Goal: Entertainment & Leisure: Consume media (video, audio)

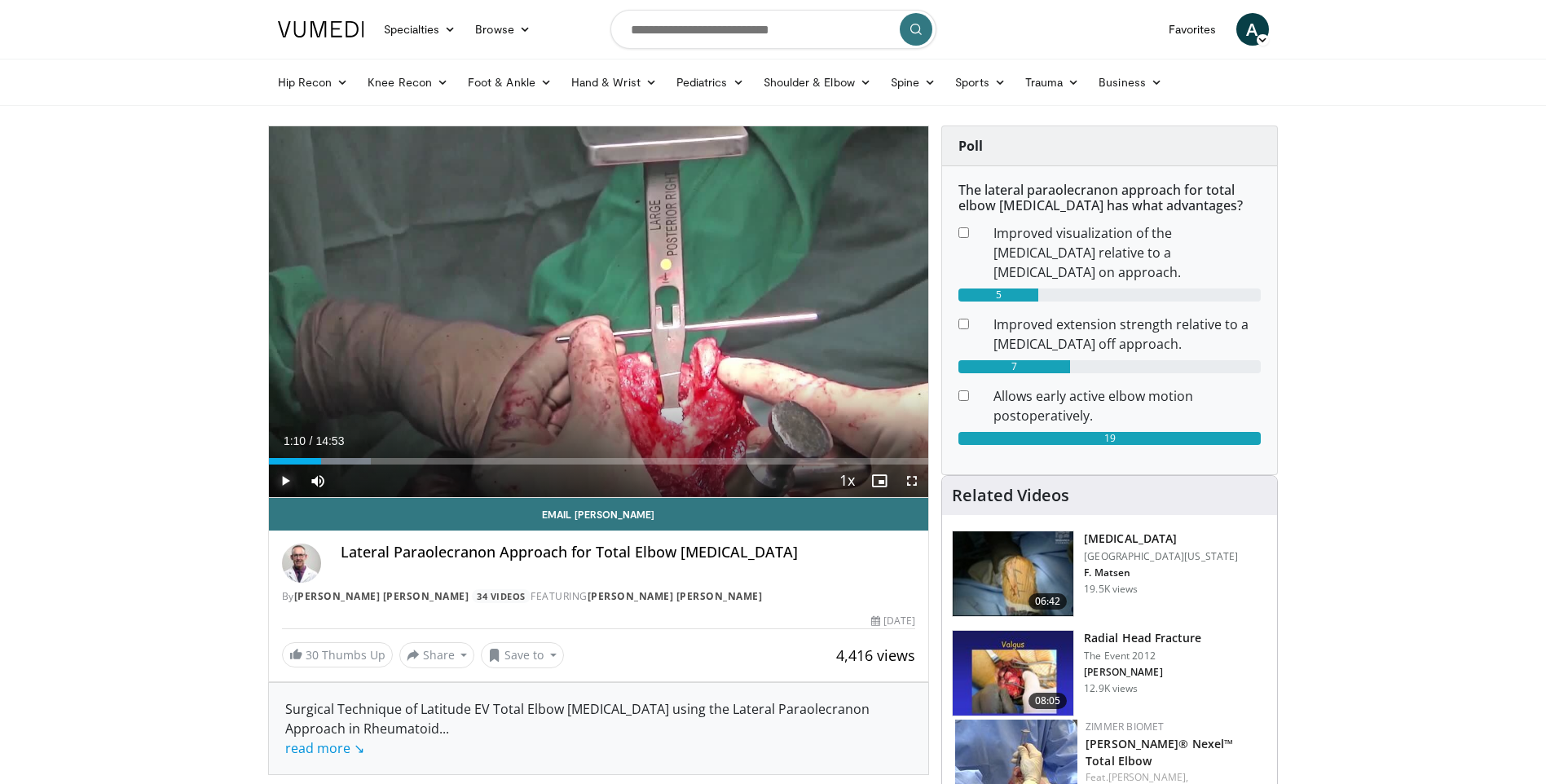
click at [285, 476] on span "Video Player" at bounding box center [285, 481] width 33 height 33
click at [907, 480] on span "Video Player" at bounding box center [912, 481] width 33 height 33
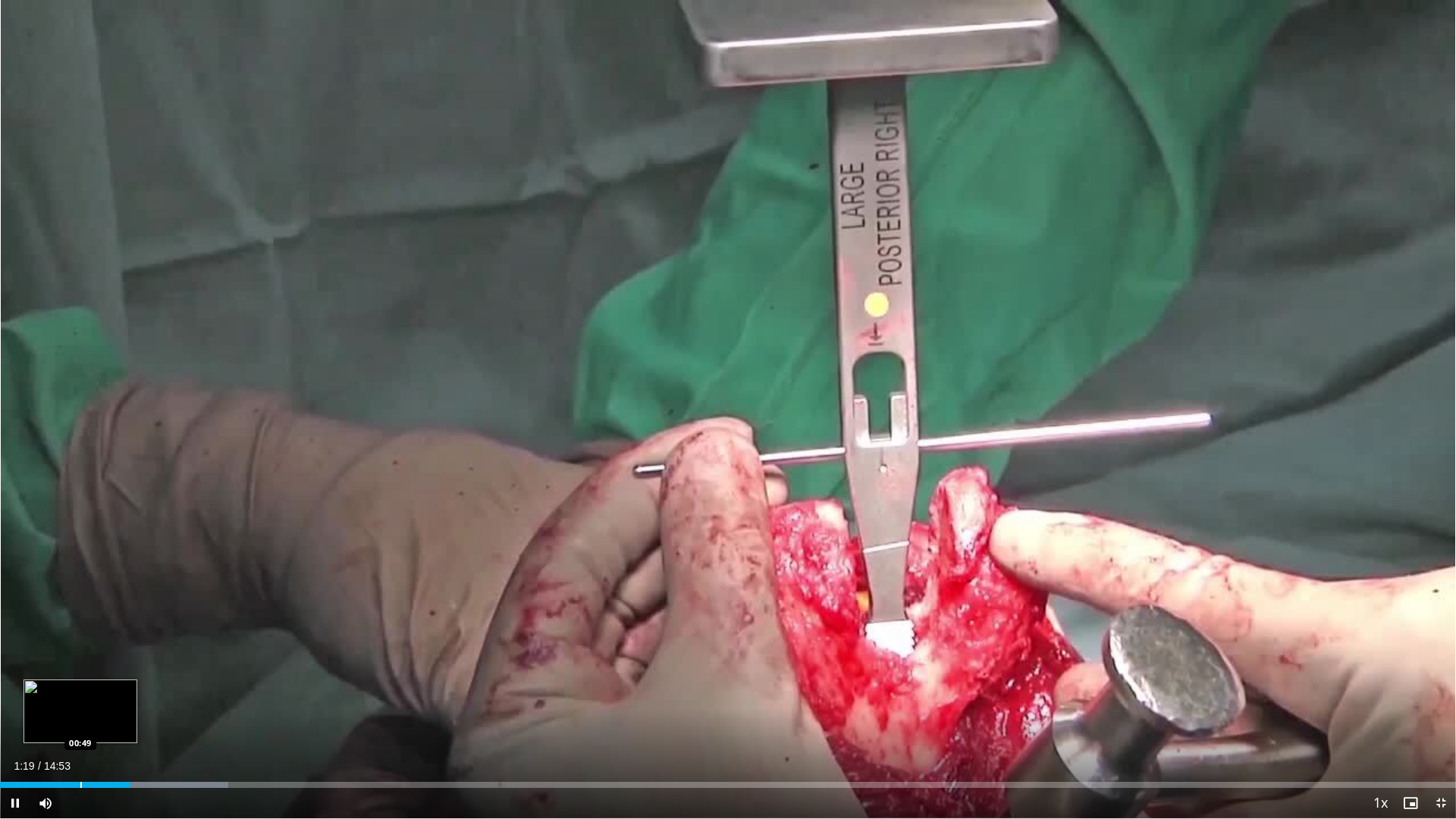
click at [81, 729] on div "Progress Bar" at bounding box center [81, 785] width 2 height 6
click at [71, 729] on div "Loaded : 13.31% 00:54 00:44" at bounding box center [728, 785] width 1456 height 6
click at [92, 729] on div "Progress Bar" at bounding box center [130, 785] width 129 height 6
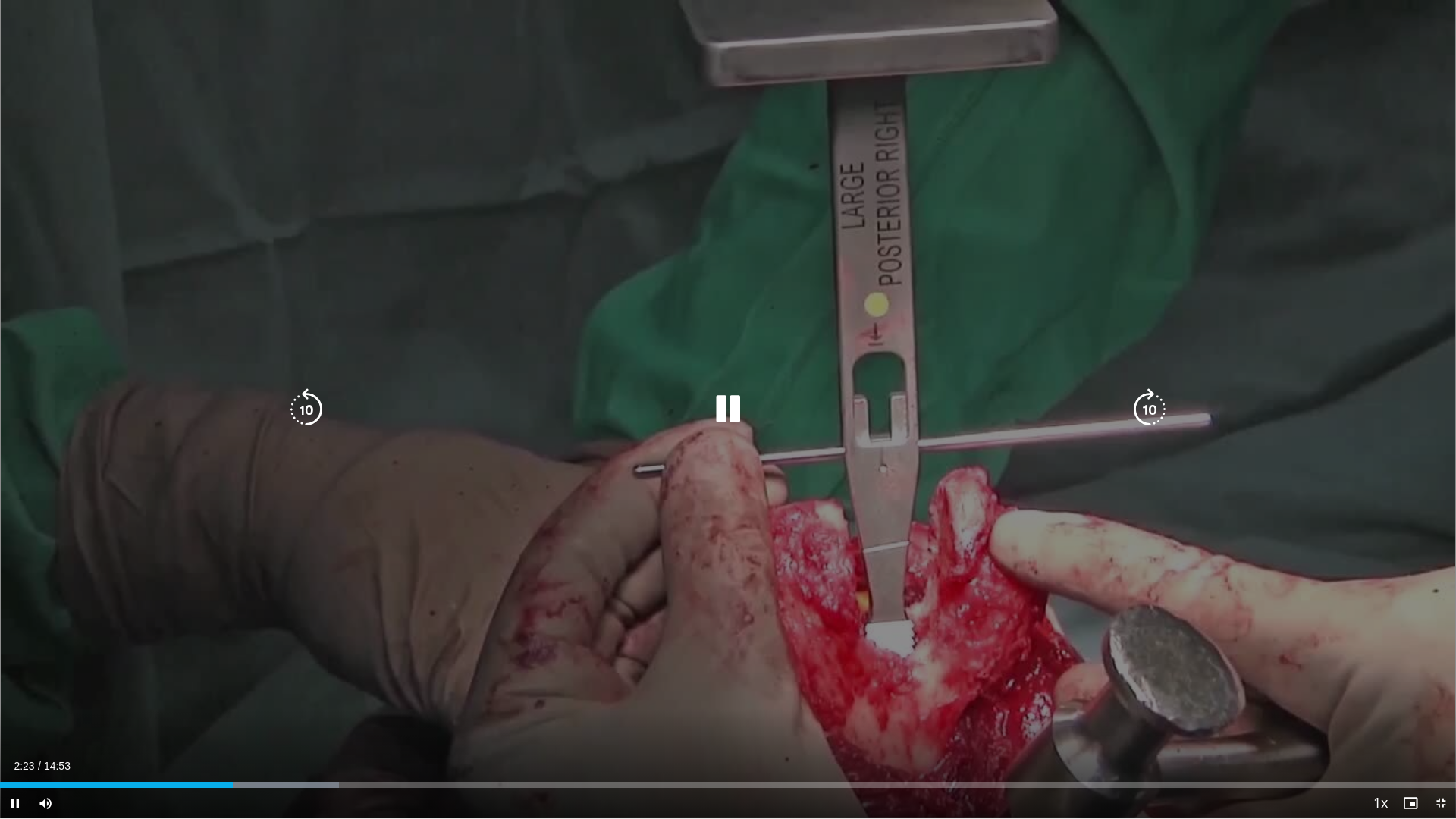
click at [891, 715] on div "10 seconds Tap to unmute" at bounding box center [728, 409] width 1456 height 818
click at [970, 588] on div "10 seconds Tap to unmute" at bounding box center [728, 409] width 1456 height 818
click at [305, 410] on icon "Video Player" at bounding box center [306, 409] width 42 height 42
click at [305, 410] on div "20 seconds Tap to unmute" at bounding box center [728, 409] width 1456 height 818
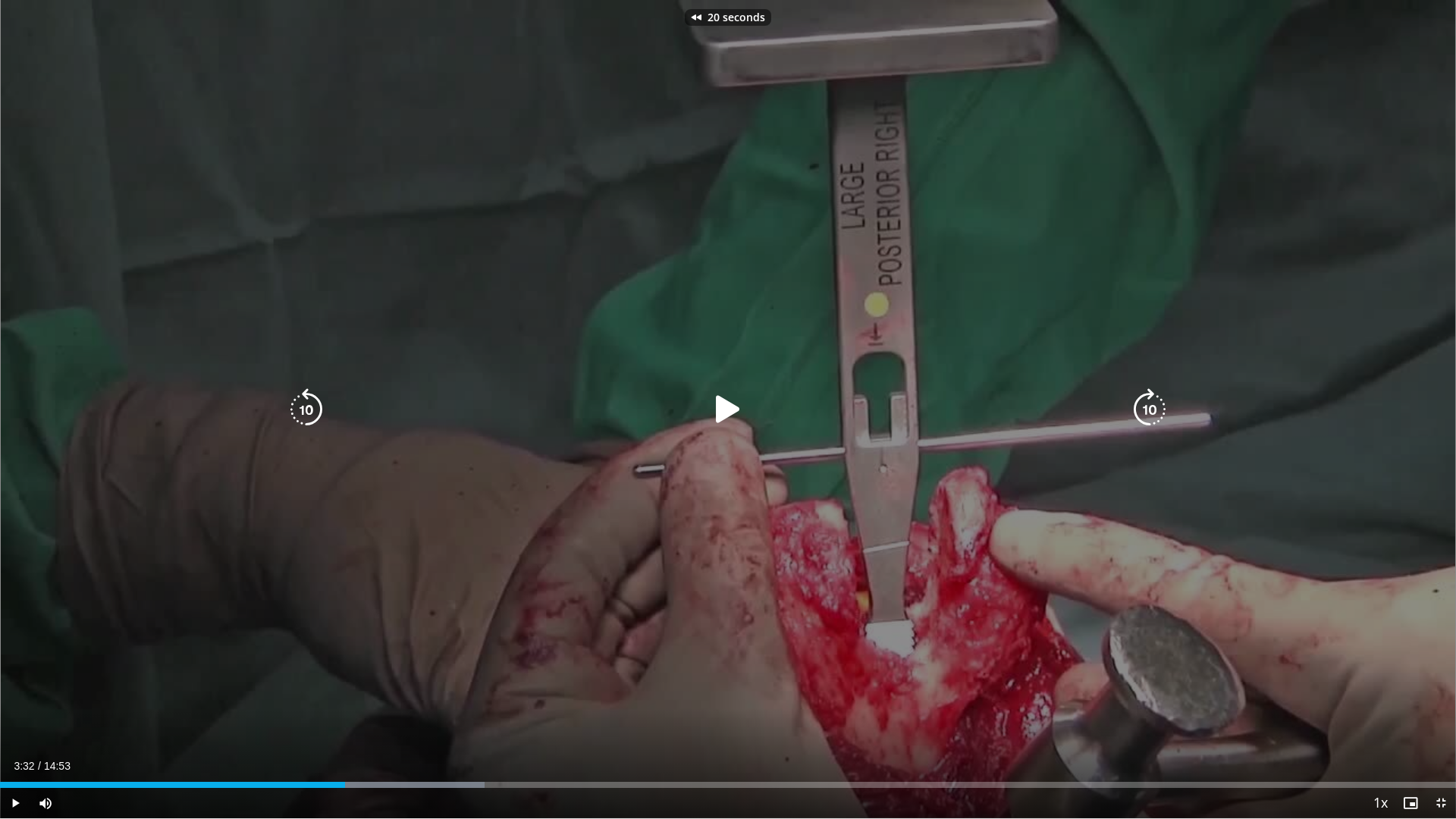
click at [305, 410] on icon "Video Player" at bounding box center [306, 409] width 42 height 42
click at [305, 410] on div "30 seconds Tap to unmute" at bounding box center [728, 409] width 1456 height 818
click at [305, 410] on icon "Video Player" at bounding box center [306, 409] width 42 height 42
click at [727, 419] on icon "Video Player" at bounding box center [727, 409] width 42 height 42
click at [738, 413] on icon "Video Player" at bounding box center [727, 409] width 42 height 42
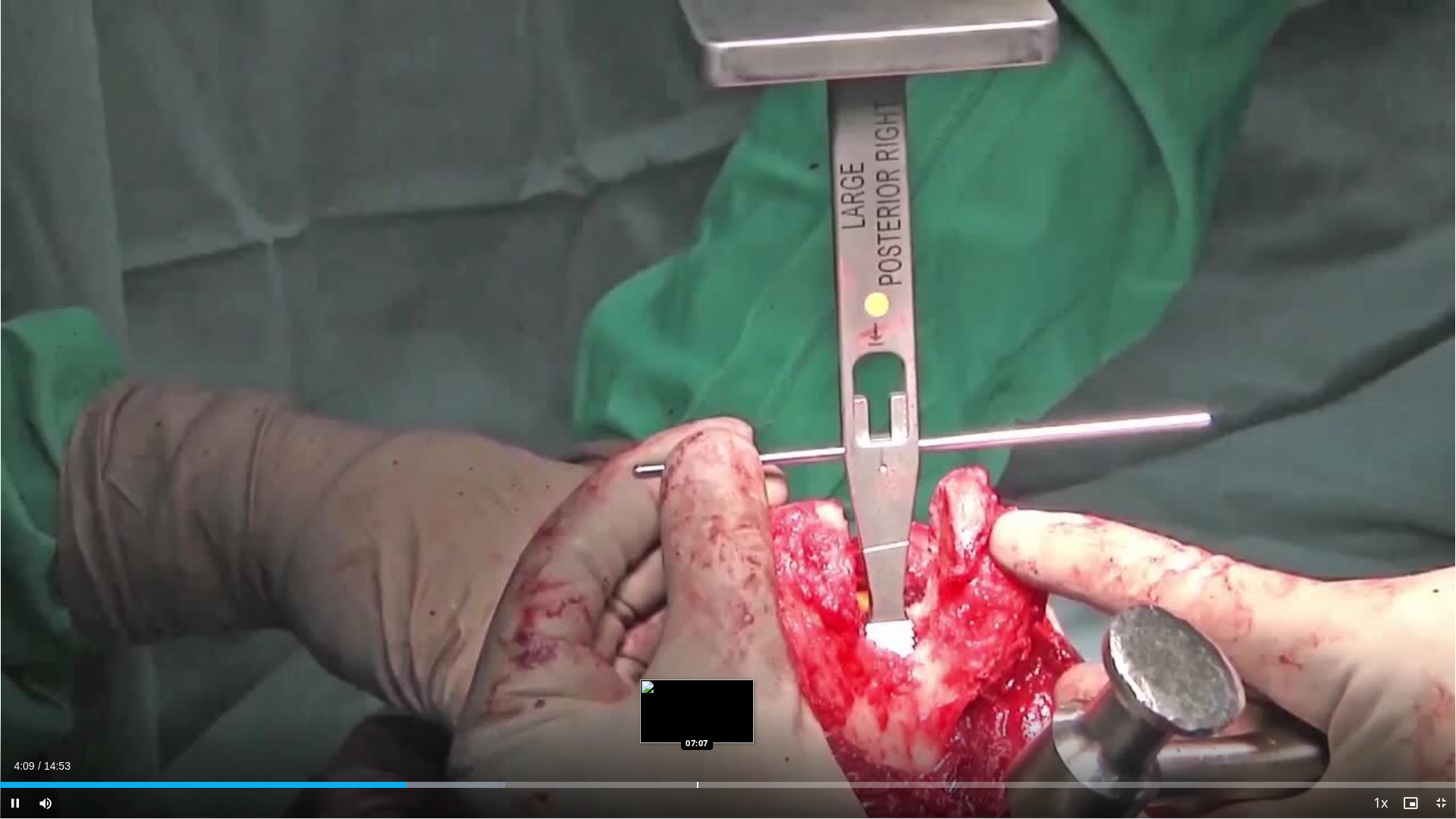
click at [697, 729] on div "Progress Bar" at bounding box center [698, 785] width 2 height 6
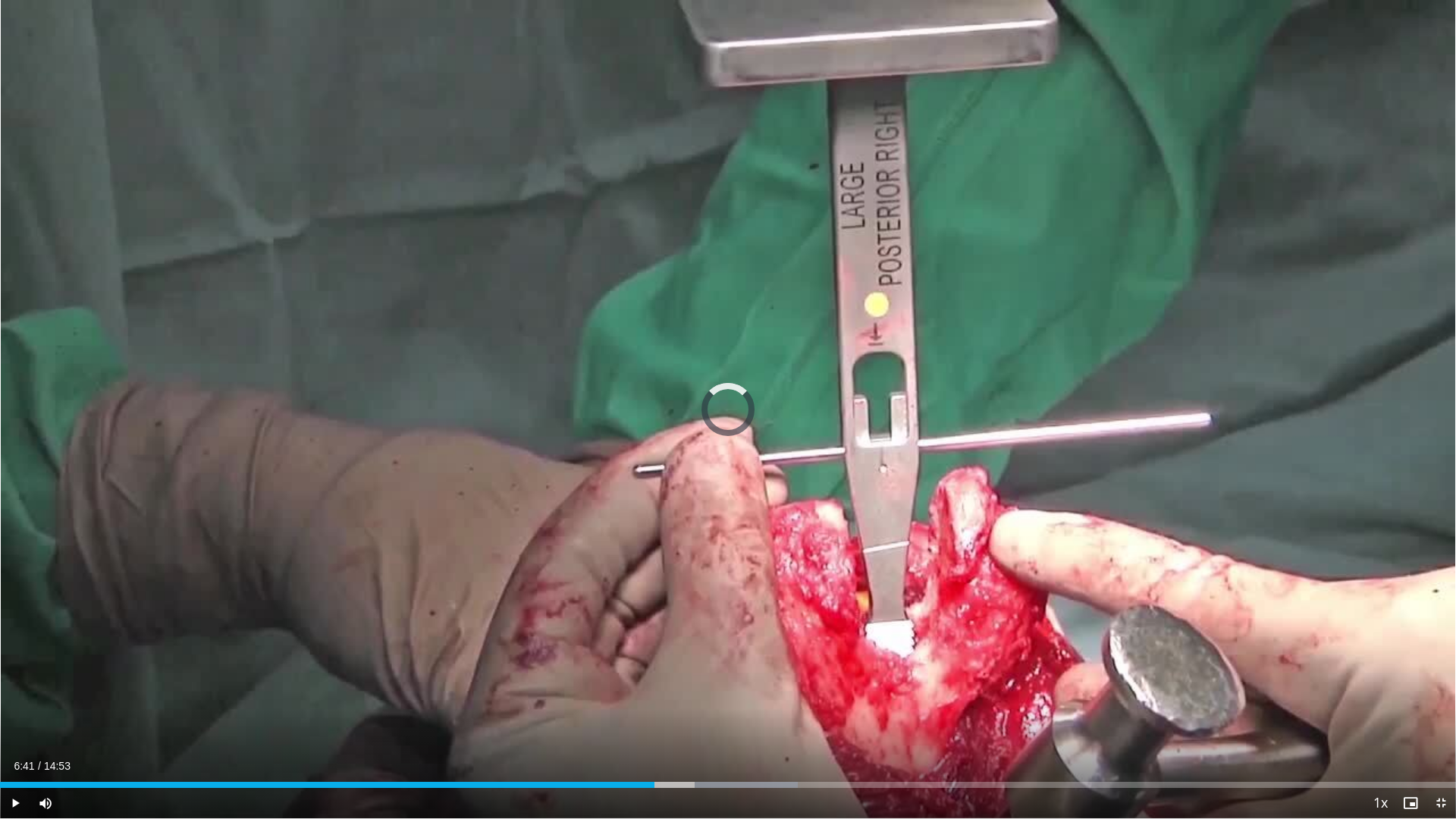
click at [655, 729] on div "Loaded : 54.81% 06:41 06:41" at bounding box center [728, 781] width 1456 height 14
click at [624, 729] on div "Current Time 6:42 / Duration 14:53 Pause Skip Backward Skip Forward Mute 100% L…" at bounding box center [728, 803] width 1456 height 30
click at [616, 729] on div "Progress Bar" at bounding box center [616, 785] width 2 height 6
click at [643, 729] on div "Progress Bar" at bounding box center [643, 785] width 2 height 6
click at [639, 729] on div "Progress Bar" at bounding box center [639, 785] width 2 height 6
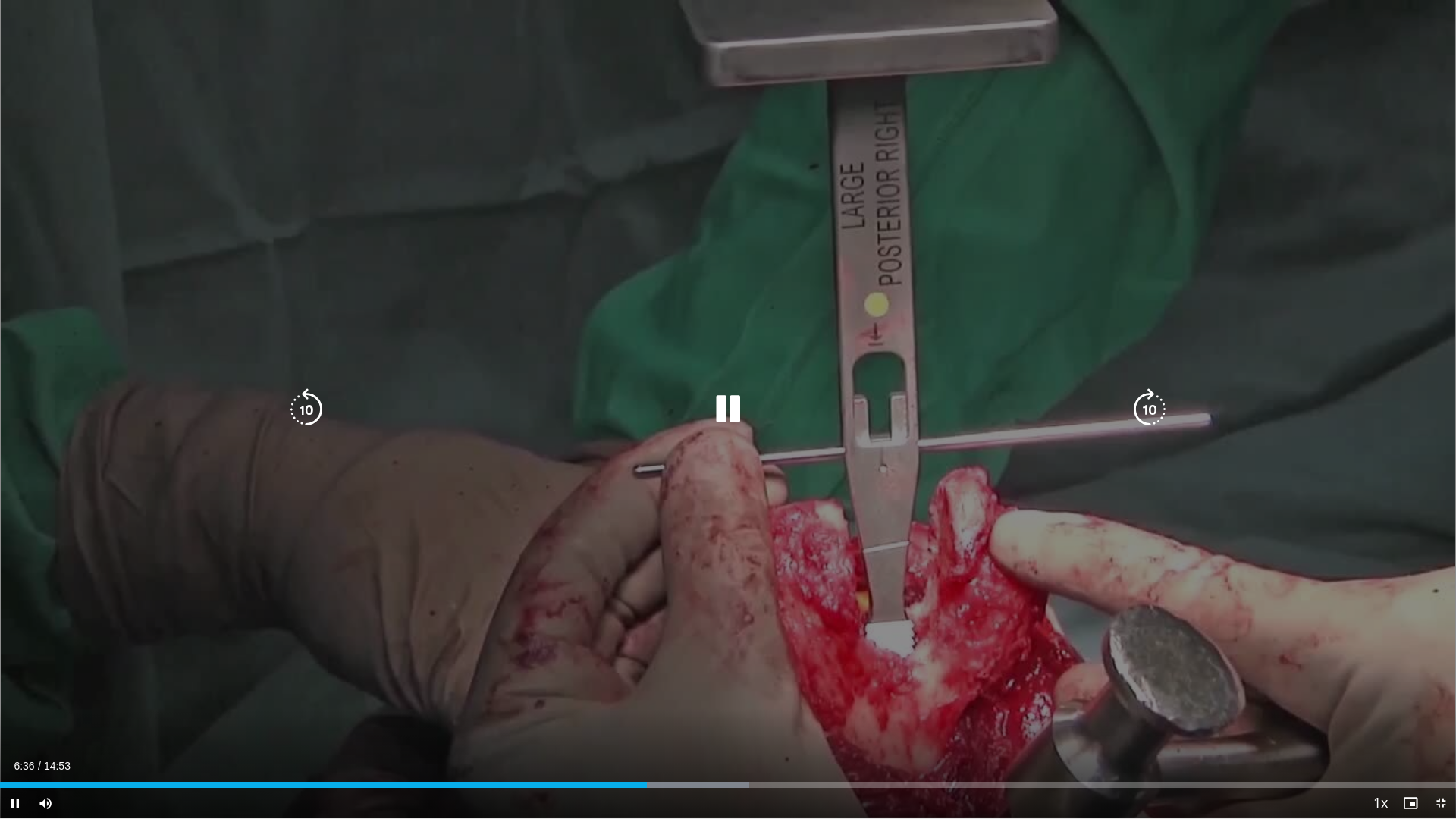
click at [730, 477] on div "40 seconds Tap to unmute" at bounding box center [728, 409] width 1456 height 818
click at [843, 402] on div "Video Player" at bounding box center [727, 409] width 873 height 30
click at [726, 408] on icon "Video Player" at bounding box center [727, 409] width 42 height 42
click at [916, 575] on div "40 seconds Tap to unmute" at bounding box center [728, 409] width 1456 height 818
click at [718, 416] on icon "Video Player" at bounding box center [727, 409] width 42 height 42
